Goal: Task Accomplishment & Management: Manage account settings

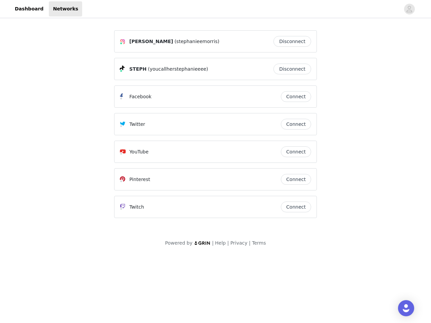
click at [215, 127] on div "Twitter" at bounding box center [200, 124] width 161 height 8
click at [215, 9] on div at bounding box center [241, 8] width 318 height 15
click at [409, 9] on icon "avatar" at bounding box center [409, 9] width 6 height 11
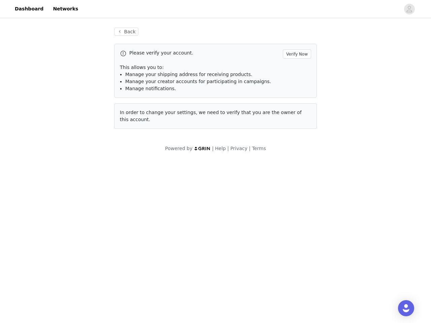
click at [294, 41] on div "Back Please verify your account. Verify Now This allows you to: Manage your shi…" at bounding box center [215, 78] width 219 height 117
click at [294, 69] on p "This allows you to:" at bounding box center [215, 67] width 191 height 7
click at [296, 97] on div "Please verify your account. Verify Now This allows you to: Manage your shipping…" at bounding box center [215, 71] width 203 height 54
click at [296, 124] on div "Back Please verify your account. Verify Now This allows you to: Manage your shi…" at bounding box center [215, 78] width 219 height 117
click at [296, 152] on div "Powered by | Help | Privacy | Terms" at bounding box center [215, 152] width 431 height 15
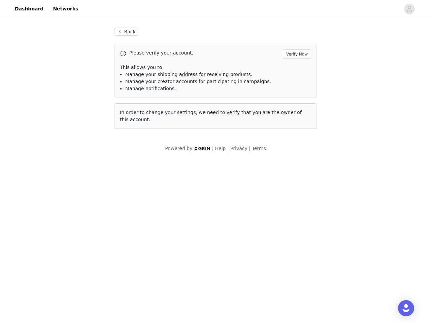
click at [296, 179] on body "Dashboard Networks Back Please verify your account. Verify Now This allows you …" at bounding box center [215, 161] width 431 height 323
click at [296, 207] on body "Dashboard Networks Back Please verify your account. Verify Now This allows you …" at bounding box center [215, 161] width 431 height 323
